Goal: Find specific page/section: Find specific page/section

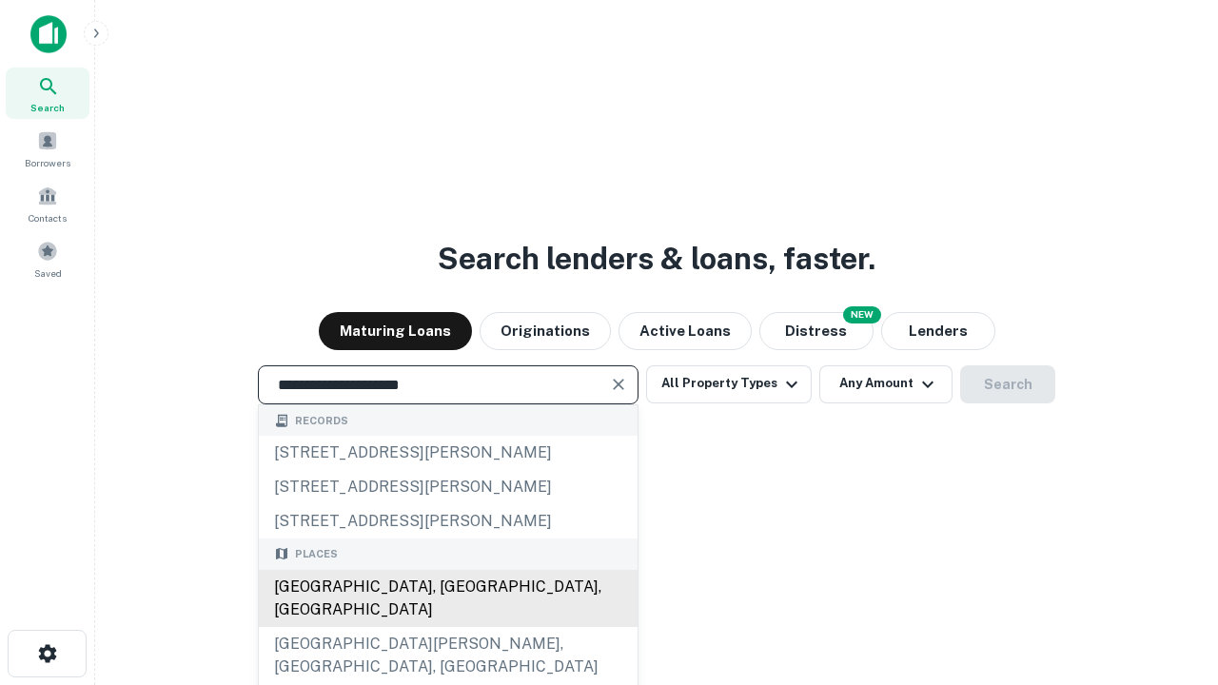
click at [447, 627] on div "Santa Monica, CA, USA" at bounding box center [448, 598] width 379 height 57
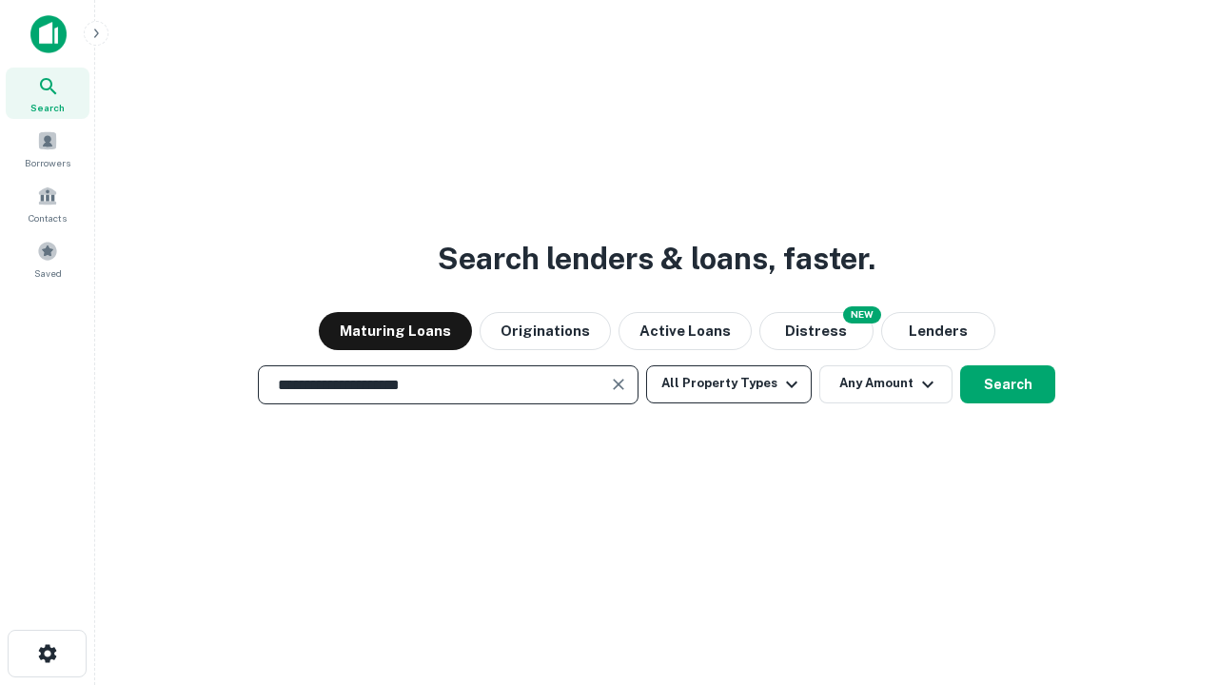
type input "**********"
click at [729, 383] on button "All Property Types" at bounding box center [729, 384] width 166 height 38
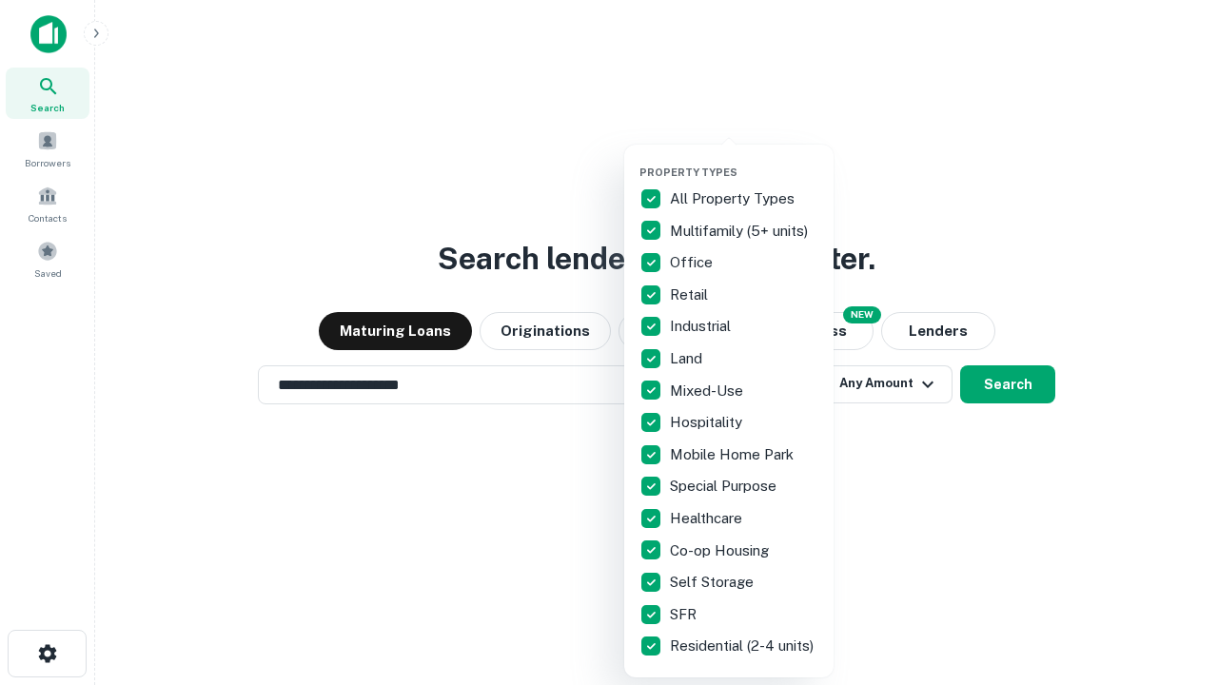
click at [744, 160] on button "button" at bounding box center [743, 160] width 209 height 1
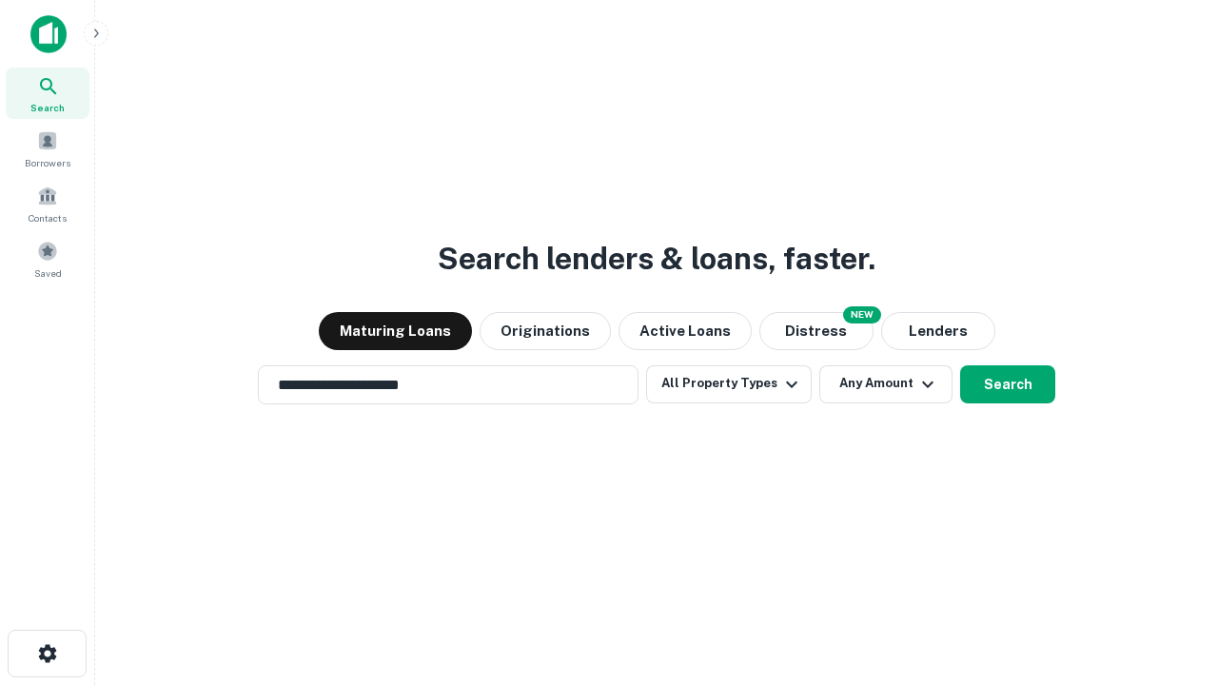
scroll to position [11, 229]
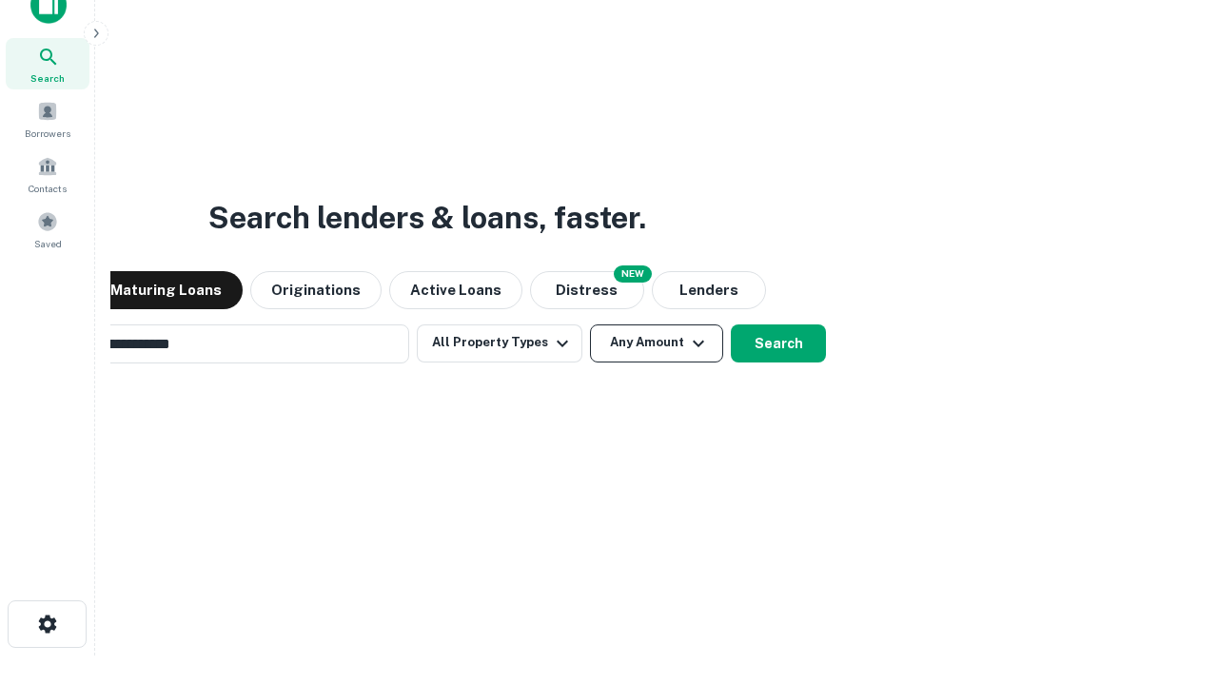
click at [590, 324] on button "Any Amount" at bounding box center [656, 343] width 133 height 38
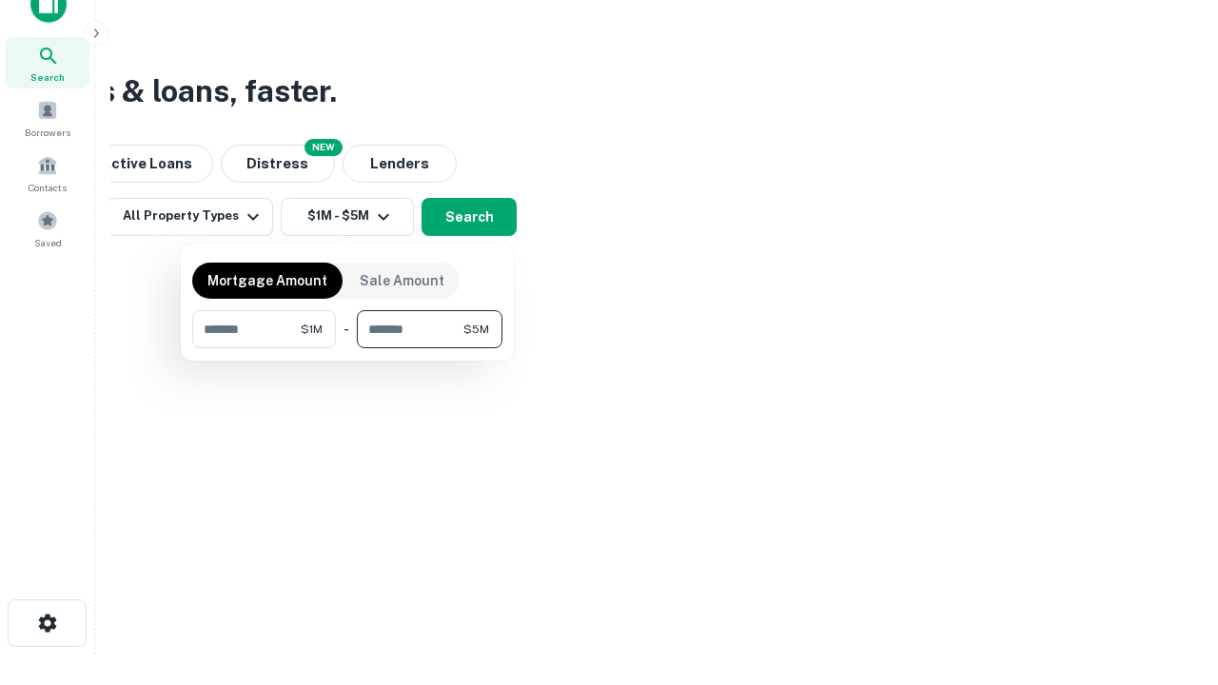
type input "*******"
click at [347, 348] on button "button" at bounding box center [347, 348] width 310 height 1
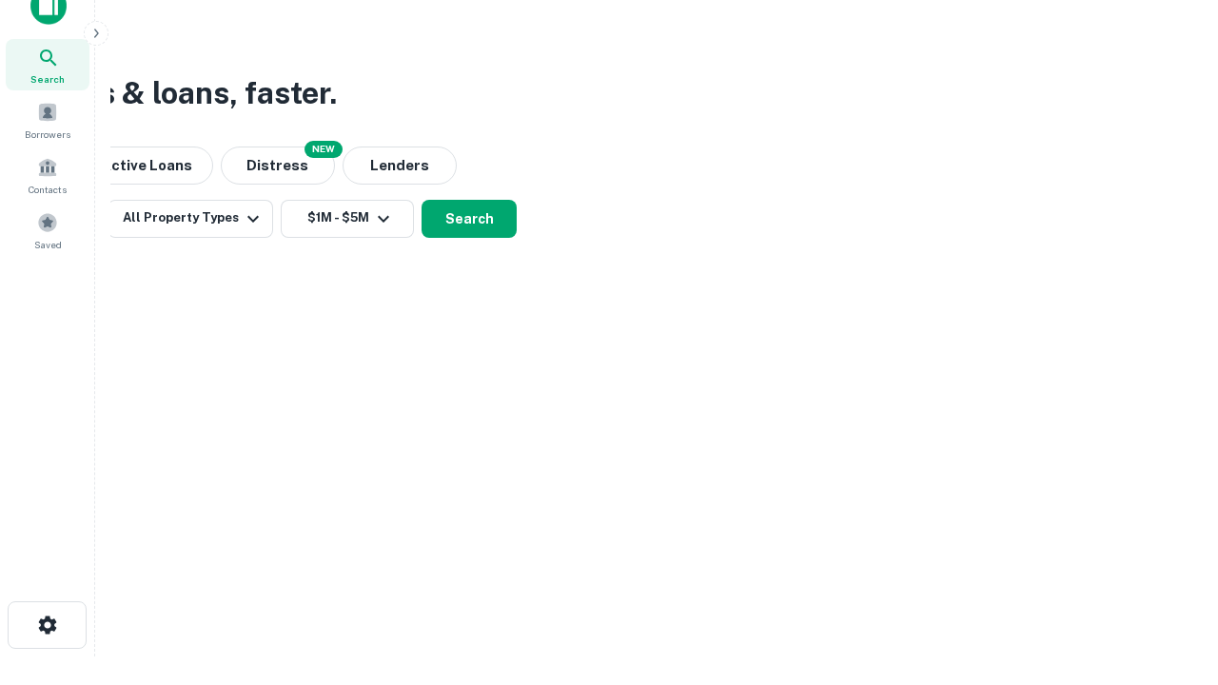
scroll to position [11, 351]
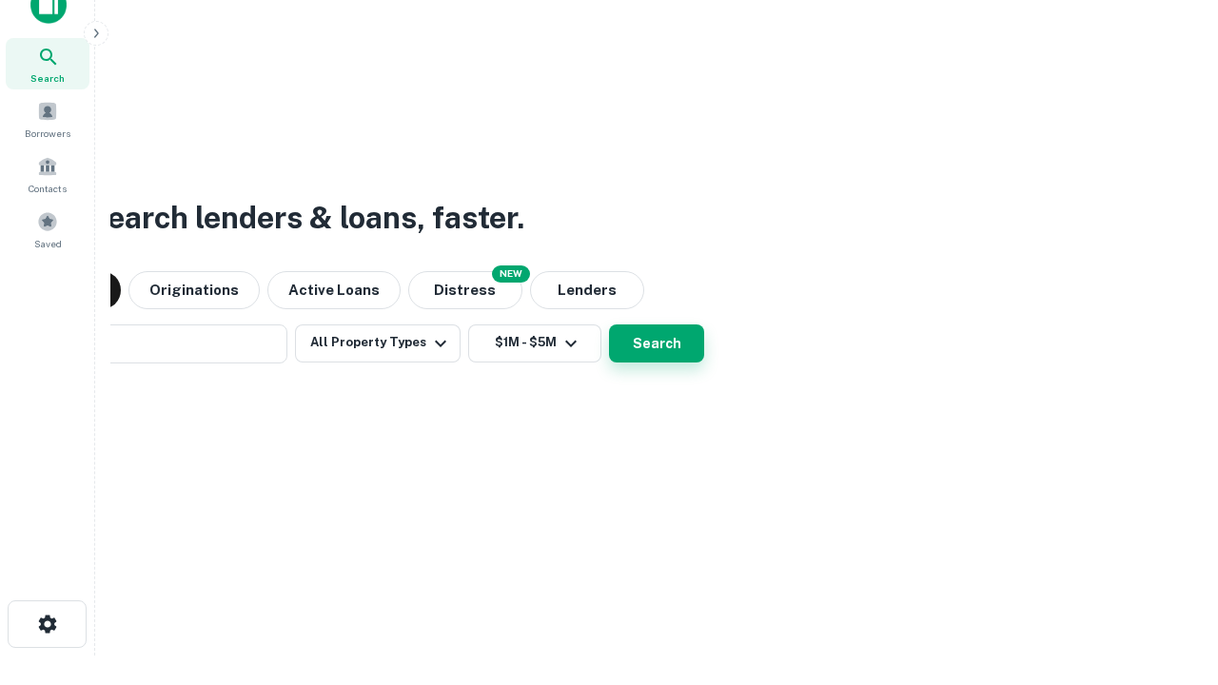
click at [609, 324] on button "Search" at bounding box center [656, 343] width 95 height 38
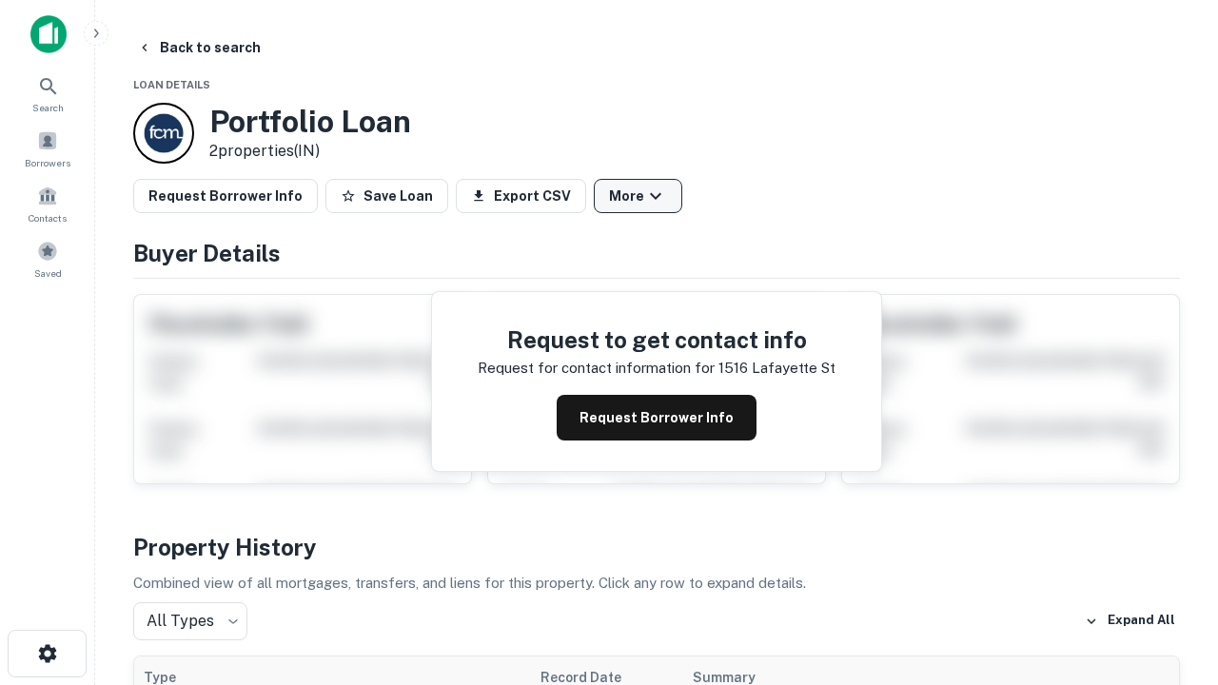
click at [637, 196] on button "More" at bounding box center [638, 196] width 88 height 34
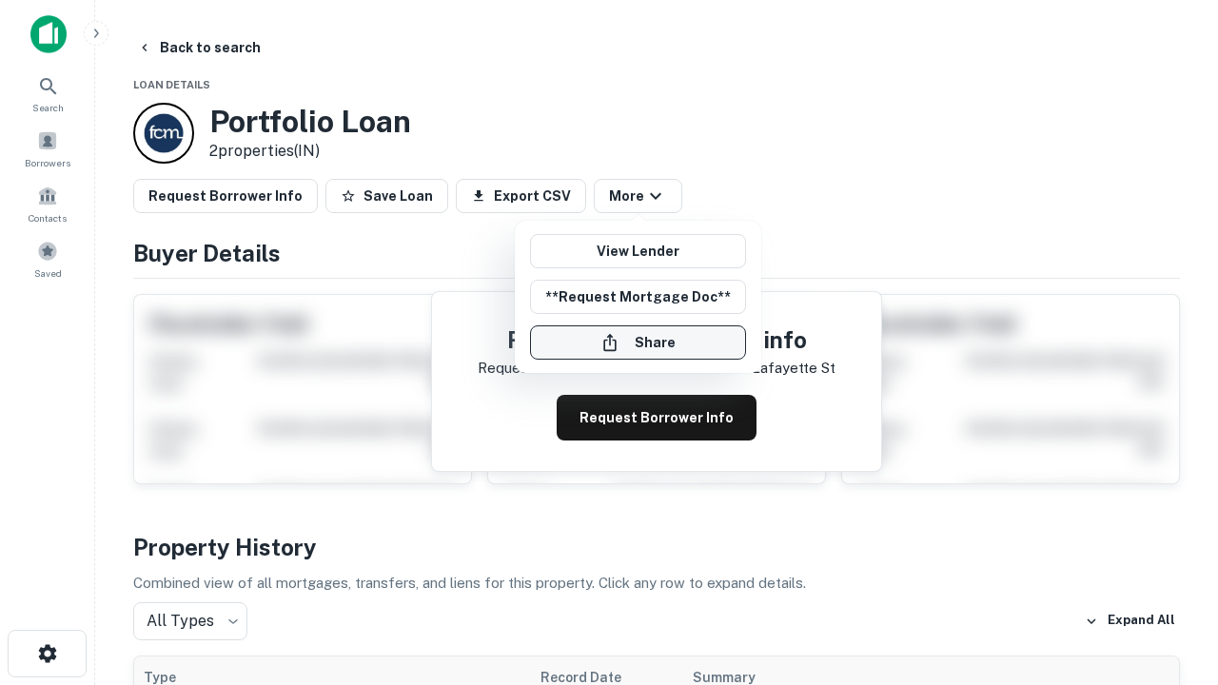
click at [637, 343] on button "Share" at bounding box center [638, 342] width 216 height 34
